Goal: Task Accomplishment & Management: Use online tool/utility

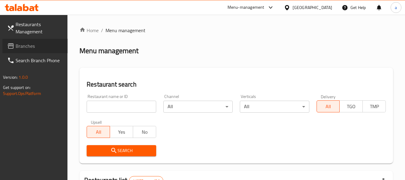
click at [31, 48] on span "Branches" at bounding box center [39, 45] width 47 height 7
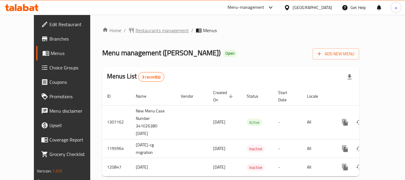
click at [147, 27] on span "Restaurants management" at bounding box center [162, 30] width 53 height 7
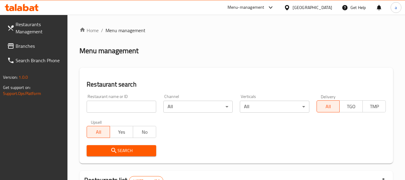
click at [40, 47] on span "Branches" at bounding box center [39, 45] width 47 height 7
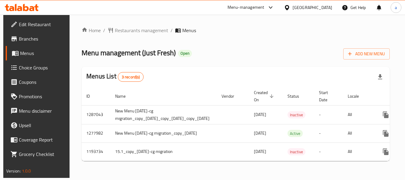
click at [27, 67] on span "Choice Groups" at bounding box center [42, 67] width 47 height 7
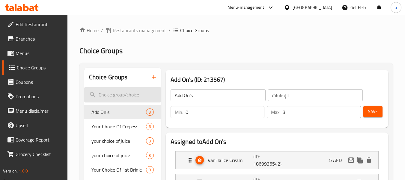
click at [108, 93] on input "search" at bounding box center [122, 94] width 76 height 15
paste input "The perfect match"
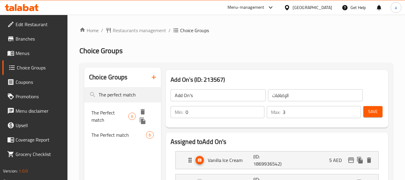
type input "The perfect match"
click at [114, 111] on span "The Perfect match" at bounding box center [109, 116] width 37 height 14
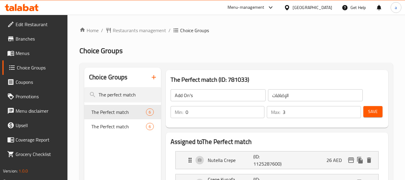
type input "The Perfect match"
type input "التطابق المثالي"
type input "6"
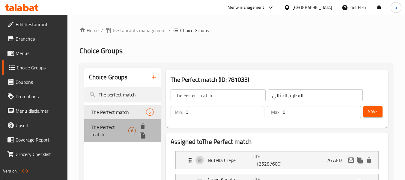
click at [100, 129] on span "The Perfect match" at bounding box center [109, 130] width 37 height 14
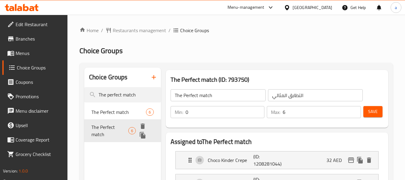
type input "تطابق مثالي"
type input "1"
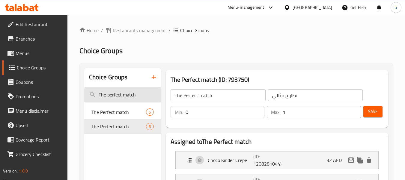
click at [119, 102] on input "The perfect match" at bounding box center [122, 94] width 76 height 15
click at [121, 97] on input "The perfect match" at bounding box center [122, 94] width 76 height 15
paste input "Your choice of acai"
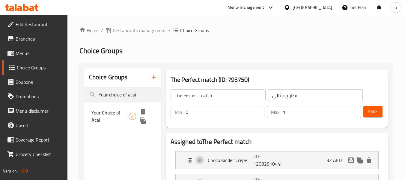
type input "Your choice of acai"
click at [106, 114] on span "Your Choice of Acai" at bounding box center [109, 116] width 37 height 14
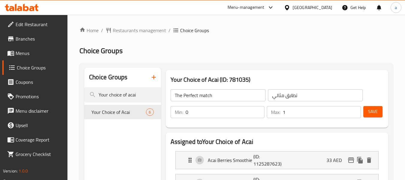
type input "Your Choice of Acai"
type input "اختيارك من الاساي"
type input "6"
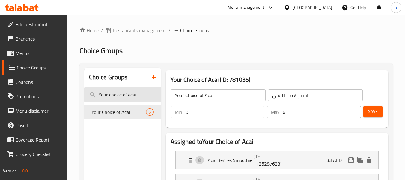
click at [121, 97] on input "Your choice of acai" at bounding box center [122, 94] width 76 height 15
paste input "Add sweetness to it"
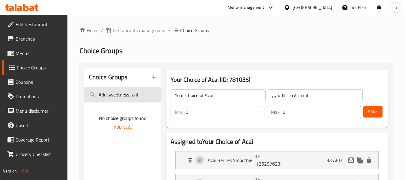
click at [114, 97] on input "Add sweetness to it" at bounding box center [122, 94] width 76 height 15
paste input "Fruit Refreshmen"
click at [131, 90] on input "Fruit Refreshment" at bounding box center [122, 94] width 76 height 15
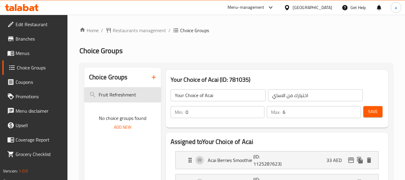
click at [131, 90] on input "Fruit Refreshment" at bounding box center [122, 94] width 76 height 15
click at [130, 92] on input "Fruit Refreshment" at bounding box center [122, 94] width 76 height 15
paste input "Your choice of crepe roll sauce"
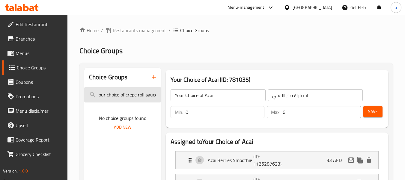
click at [130, 92] on input "Fruit Your choice of crepe roll sauce" at bounding box center [122, 94] width 76 height 15
paste input "search"
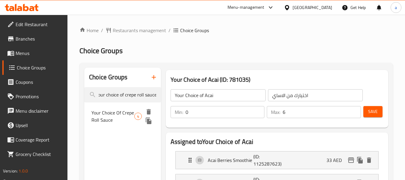
type input "Your choice of crepe roll sauce"
click at [133, 115] on span "Your Choice Of Crepe Roll Sauce" at bounding box center [112, 116] width 43 height 14
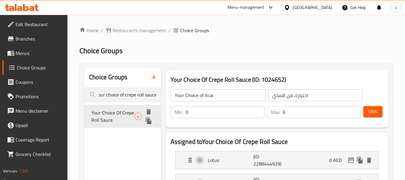
type input "Your Choice Of Crepe Roll Sauce"
type input "اختيارك من صلصة الكريب رول"
type input "1"
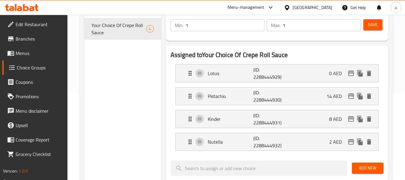
scroll to position [90, 0]
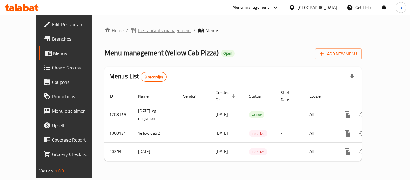
click at [138, 32] on span "Restaurants management" at bounding box center [164, 30] width 53 height 7
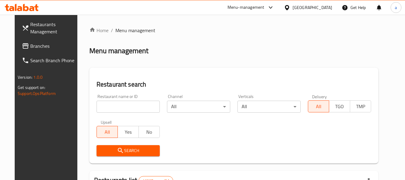
click at [40, 43] on span "Branches" at bounding box center [53, 45] width 47 height 7
